Goal: Use online tool/utility: Utilize a website feature to perform a specific function

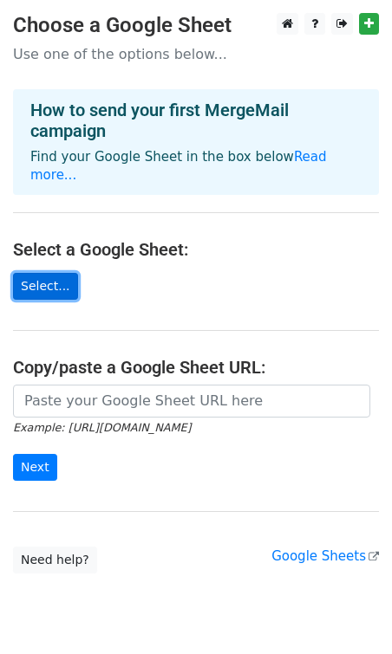
click at [44, 273] on link "Select..." at bounding box center [45, 286] width 65 height 27
click at [195, 17] on h3 "Choose a Google Sheet" at bounding box center [196, 25] width 366 height 25
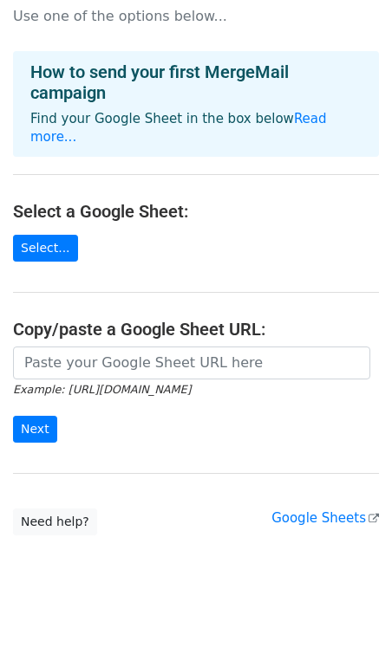
scroll to position [40, 0]
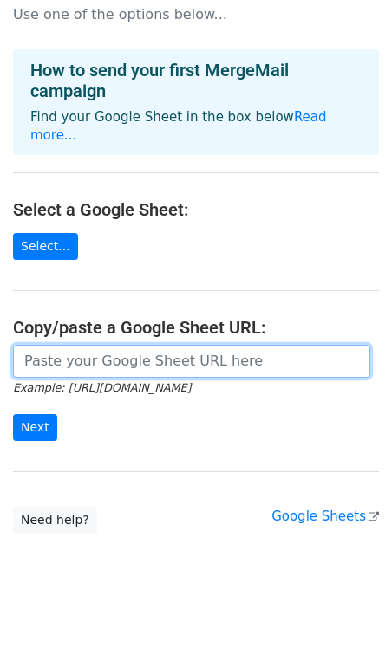
click at [72, 345] on input "url" at bounding box center [191, 361] width 357 height 33
paste input "https://docs.google.com/forms/d/e/1FAIpQLSeB9DjI52dUO-BPwGCmsc-Xi2-uMq3Tc-30Pu8…"
type input "https://docs.google.com/forms/d/e/1FAIpQLSeB9DjI52dUO-BPwGCmsc-Xi2-uMq3Tc-30Pu8…"
paste input "https://forms.gle/s77mQCMQivznybDt6"
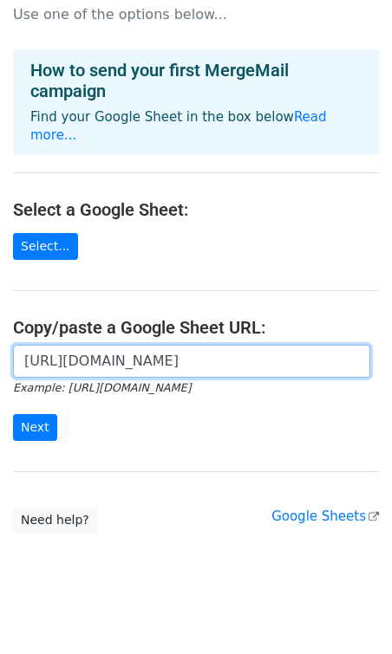
type input "https://forms.gle/s77mQCMQivznybDt6"
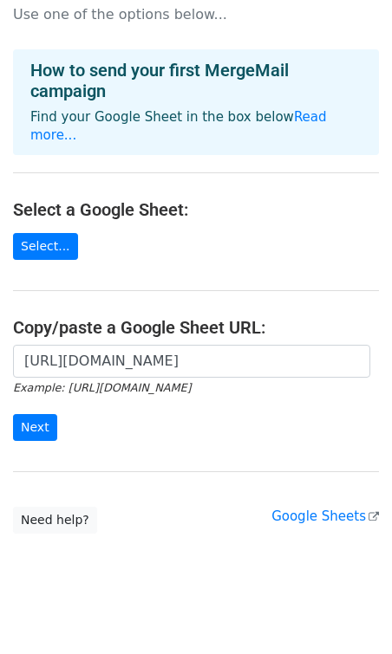
click at [120, 412] on form "https://forms.gle/s77mQCMQivznybDt6 Example: https://docs.google.com/spreadshee…" at bounding box center [196, 393] width 366 height 97
click at [36, 414] on input "Next" at bounding box center [35, 427] width 44 height 27
